Goal: Transaction & Acquisition: Purchase product/service

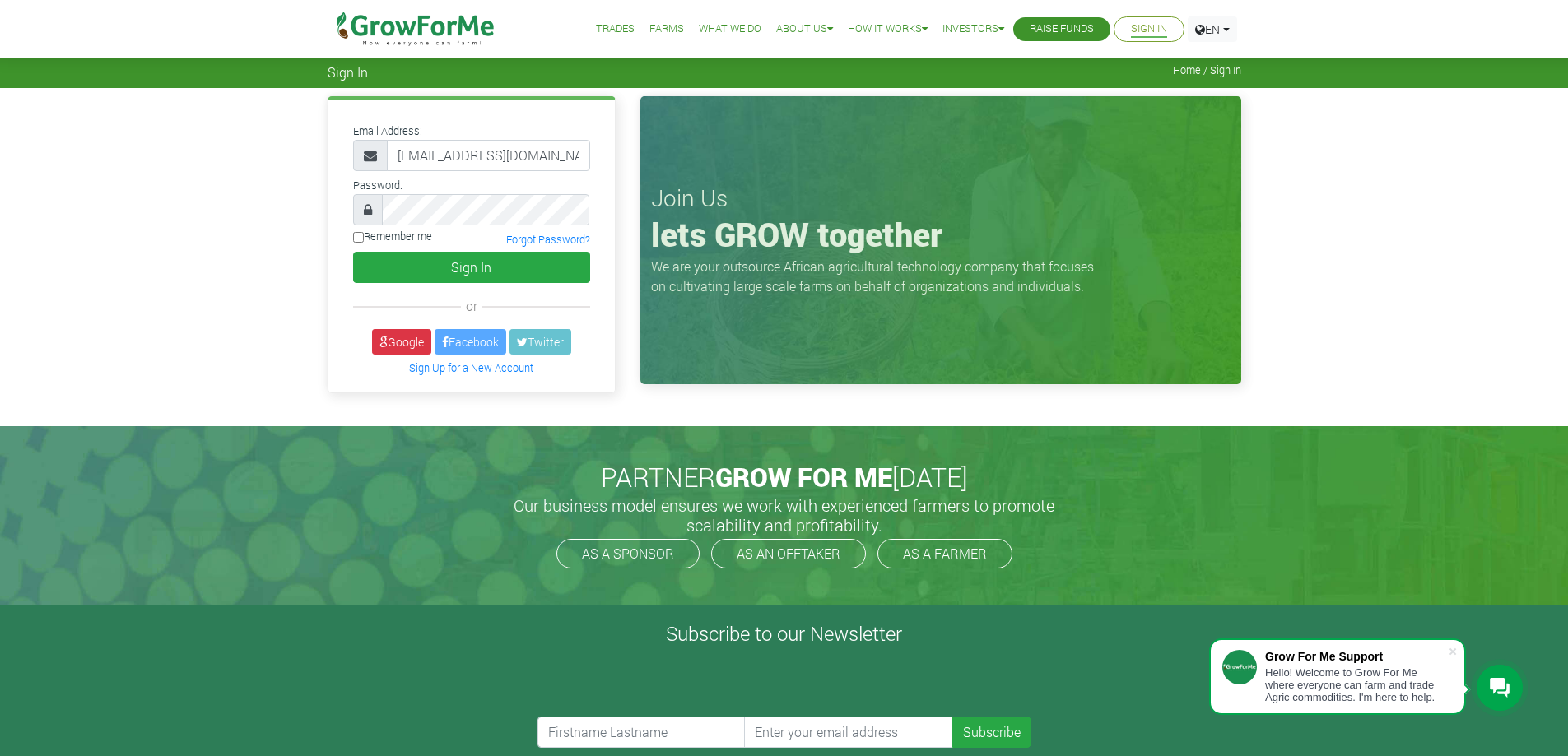
click at [401, 160] on input "0552078942@growforme.com" at bounding box center [488, 155] width 203 height 31
type input "233552078942@growforme.com"
click at [491, 277] on button "Sign In" at bounding box center [471, 267] width 237 height 31
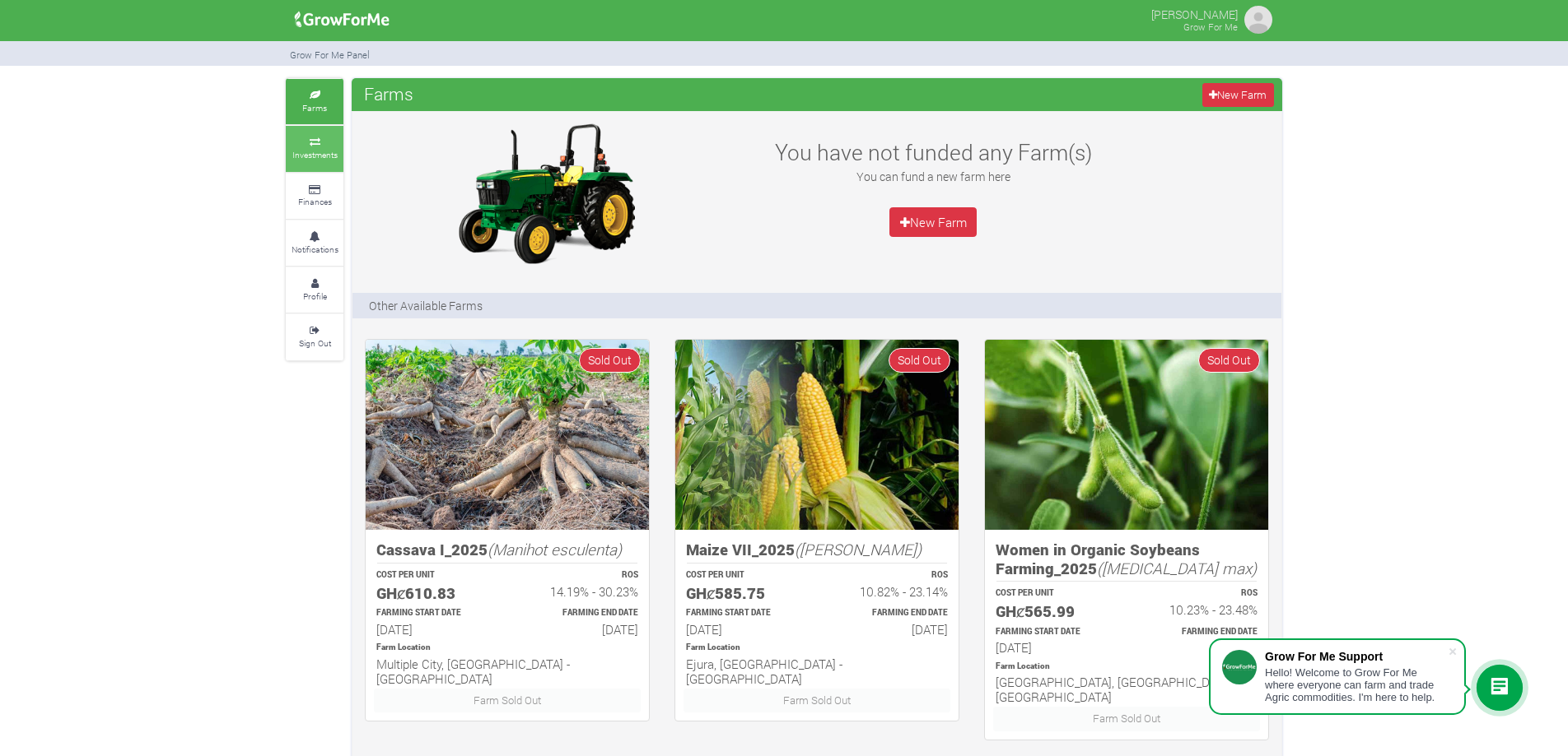
click at [318, 155] on small "Investments" at bounding box center [315, 155] width 45 height 12
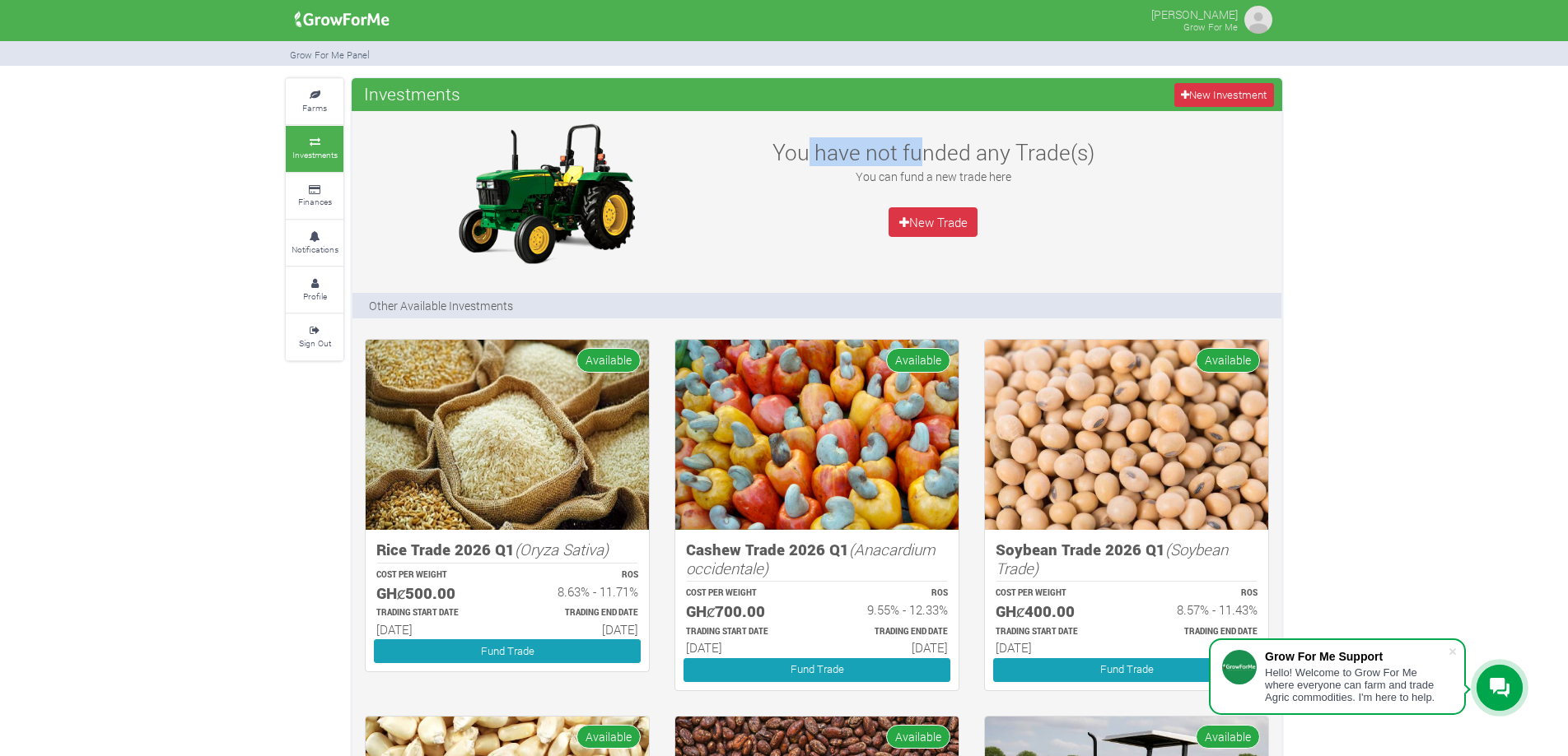
drag, startPoint x: 809, startPoint y: 159, endPoint x: 924, endPoint y: 157, distance: 115.0
click at [924, 157] on h3 "You have not funded any Trade(s)" at bounding box center [932, 151] width 357 height 26
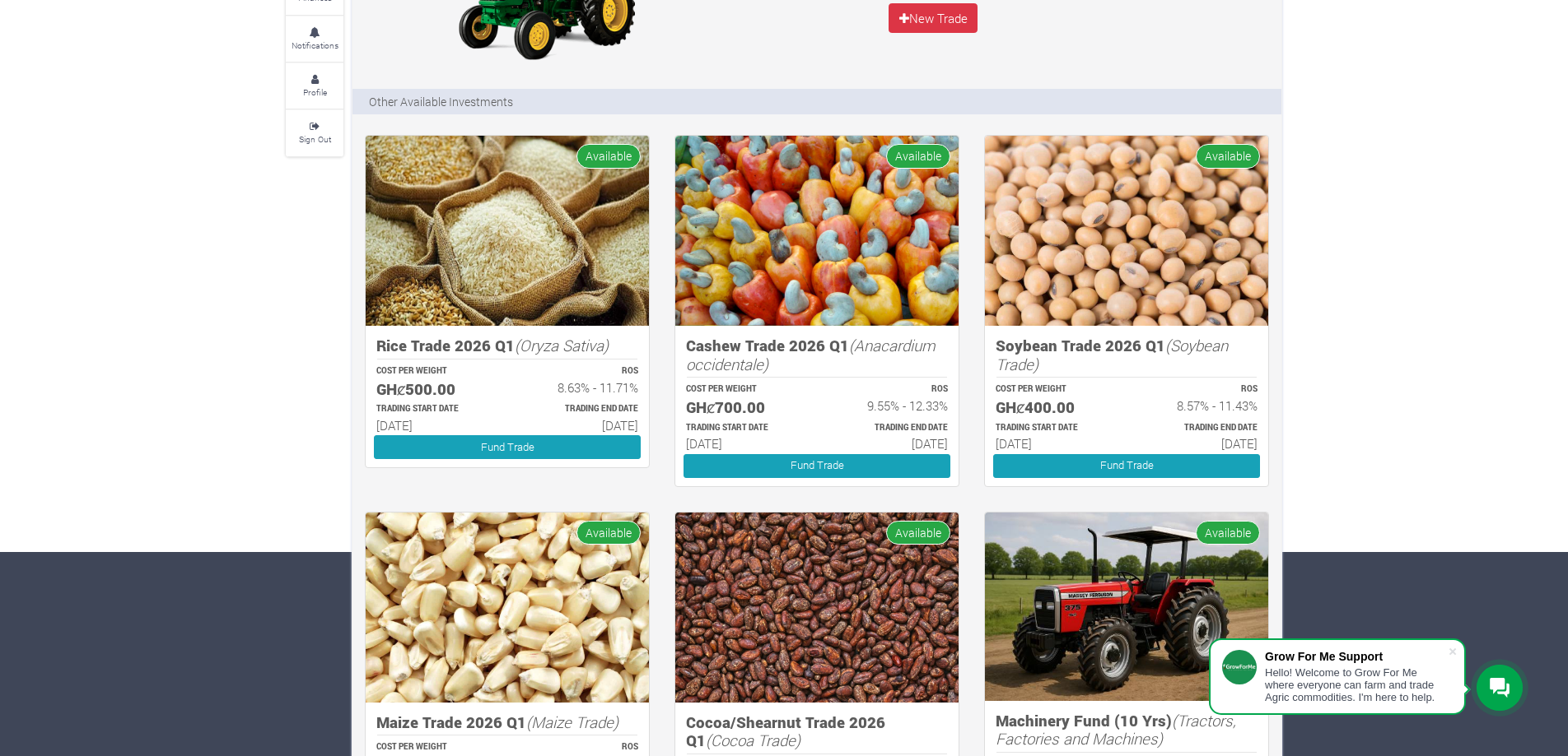
scroll to position [82, 0]
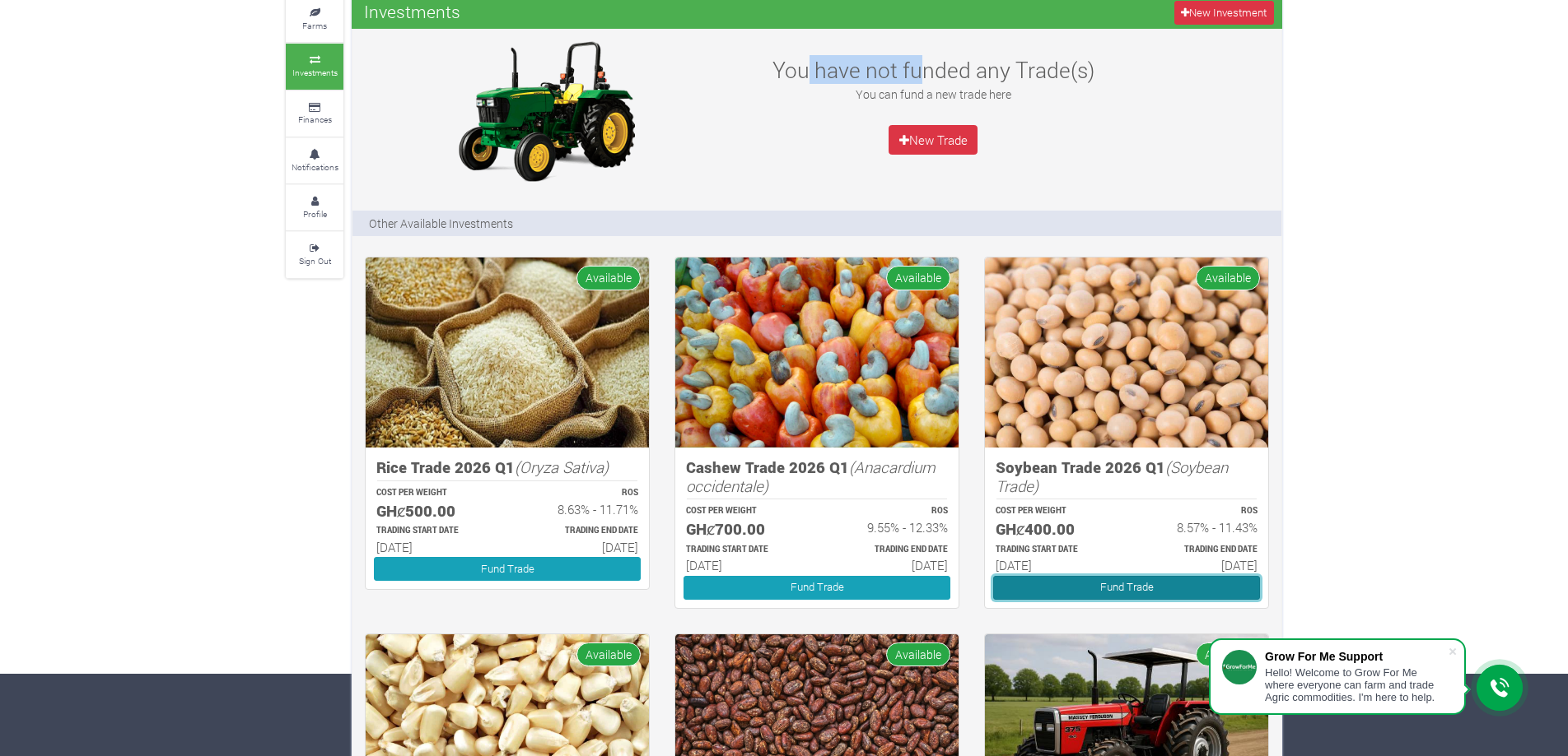
click at [1160, 583] on link "Fund Trade" at bounding box center [1126, 588] width 267 height 24
